Goal: Find specific page/section: Find specific page/section

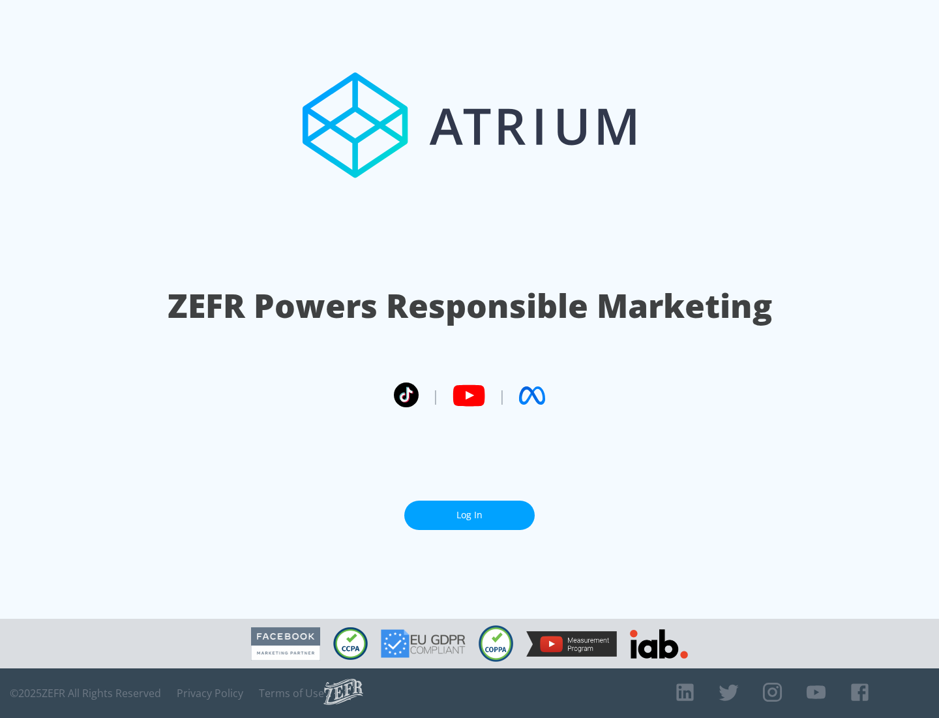
click at [470, 515] on link "Log In" at bounding box center [469, 514] width 130 height 29
